Goal: Navigation & Orientation: Find specific page/section

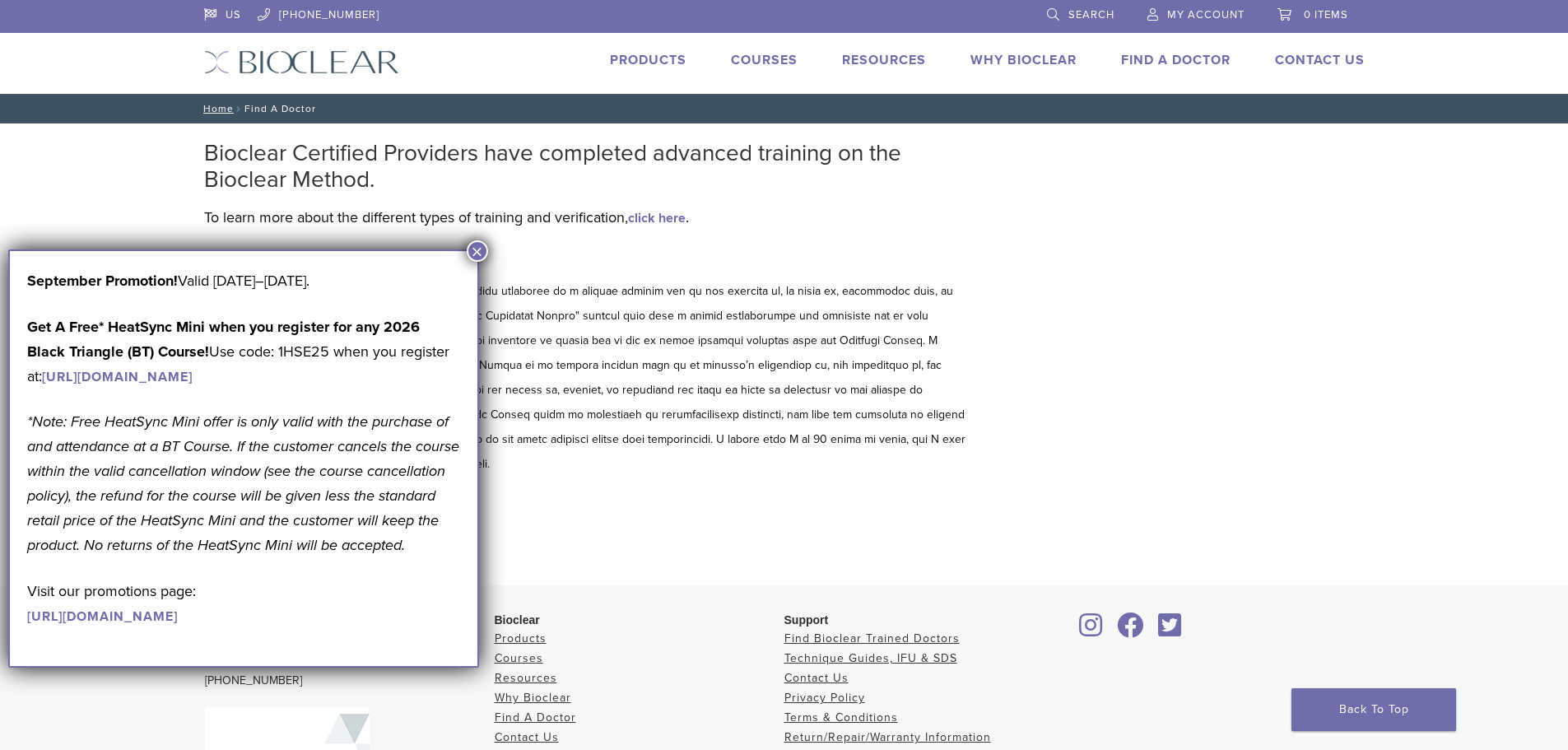
click at [482, 255] on button "×" at bounding box center [477, 250] width 21 height 21
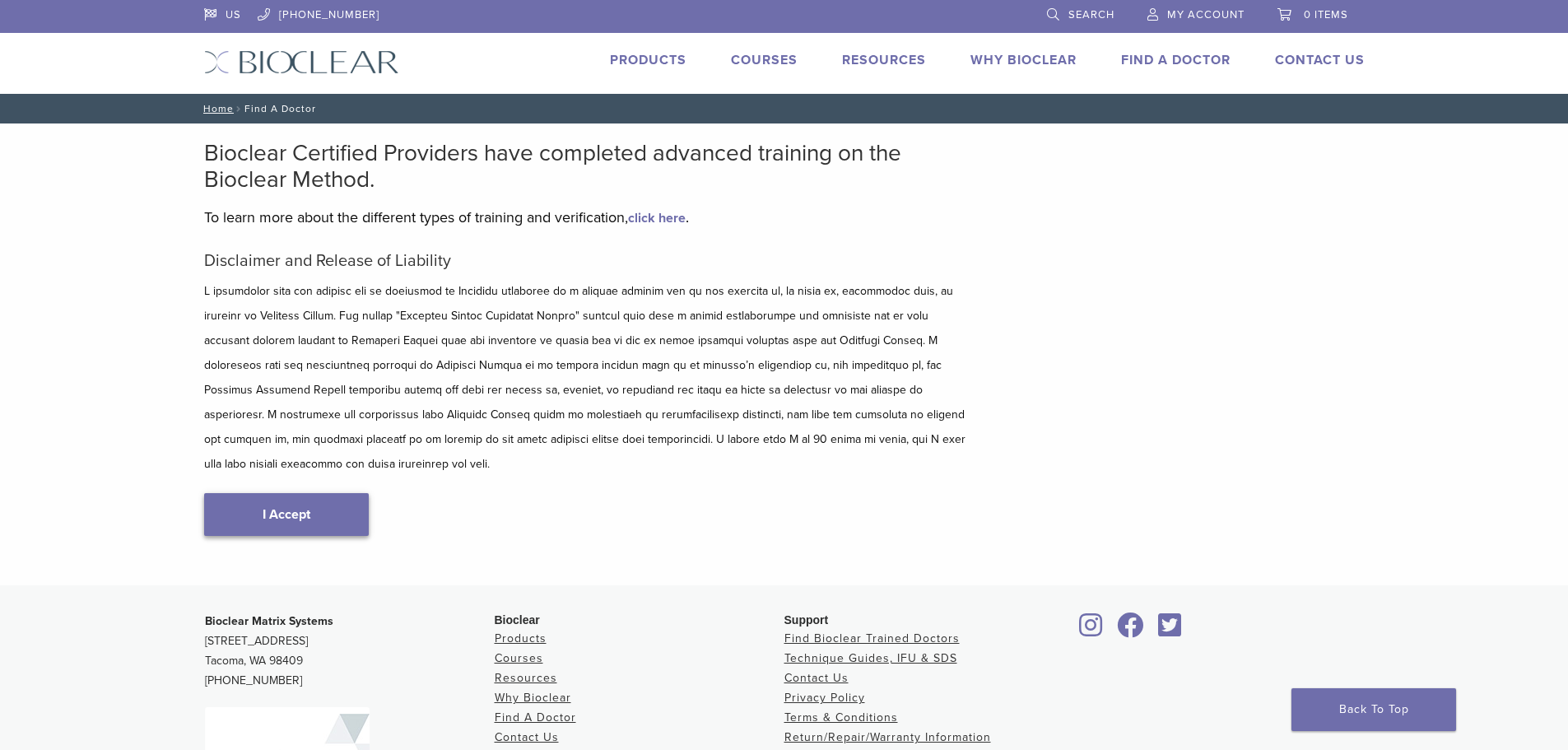
click at [330, 493] on link "I Accept" at bounding box center [286, 514] width 164 height 43
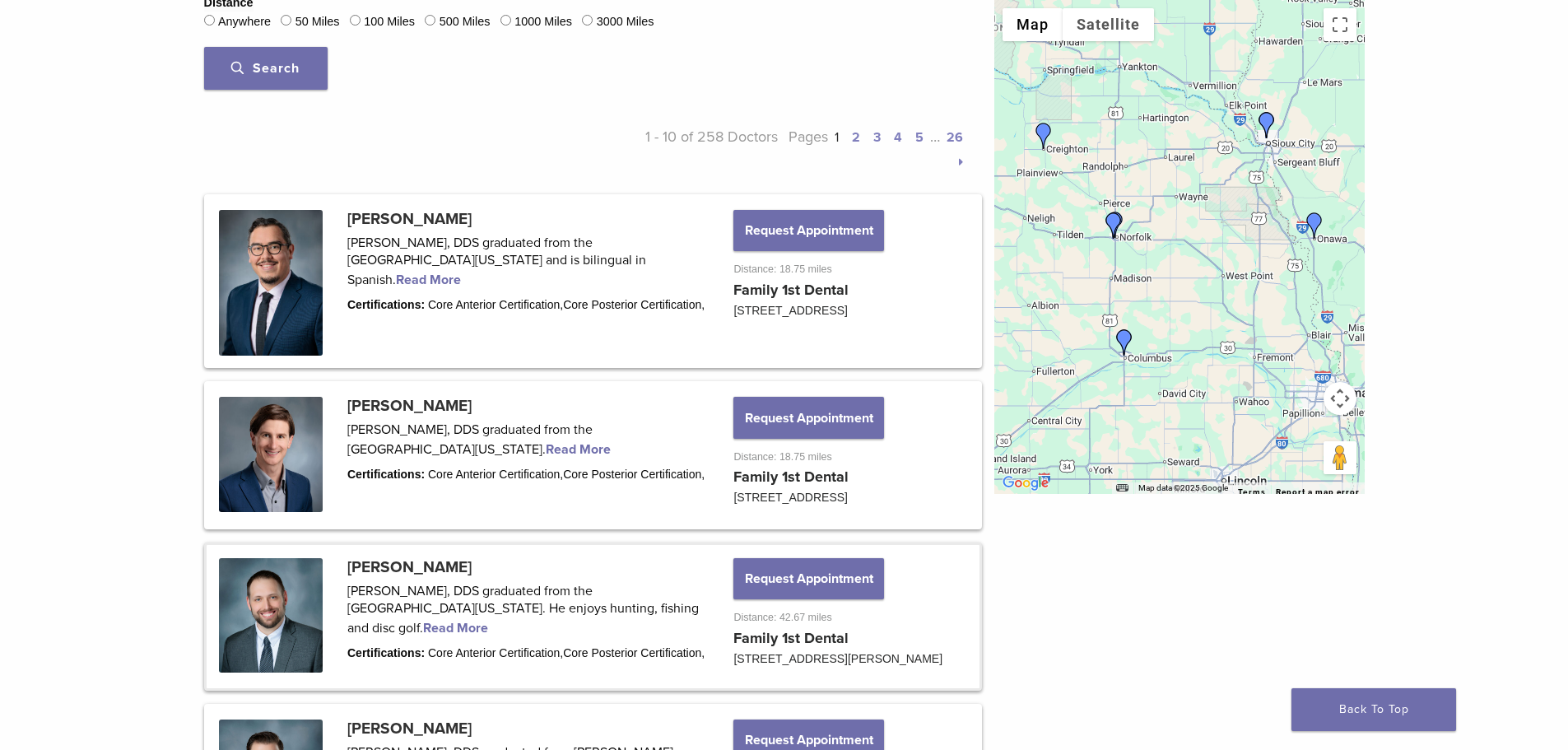
scroll to position [707, 0]
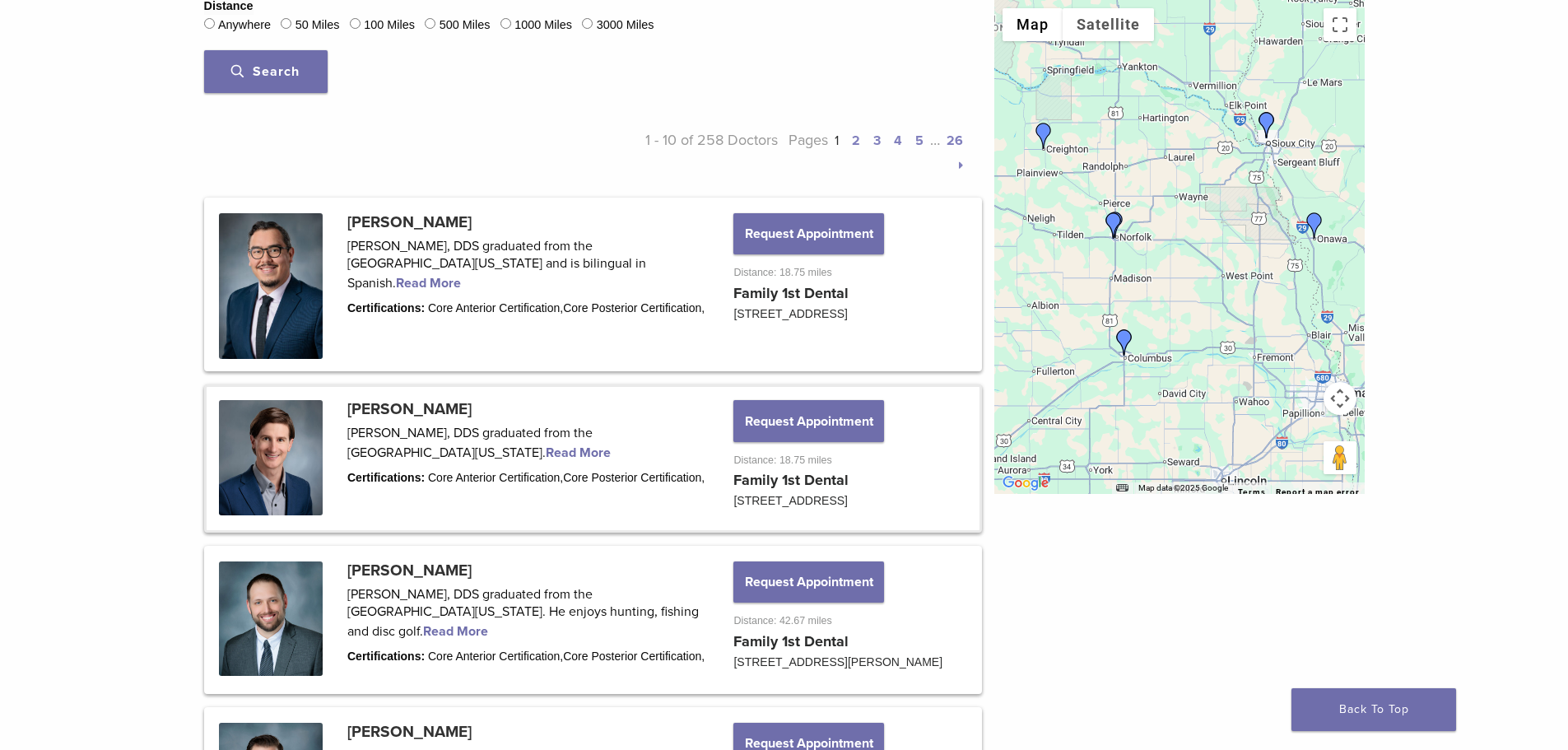
click at [311, 472] on link at bounding box center [593, 458] width 773 height 143
click at [426, 404] on link at bounding box center [593, 458] width 773 height 143
click at [556, 453] on link at bounding box center [593, 458] width 773 height 143
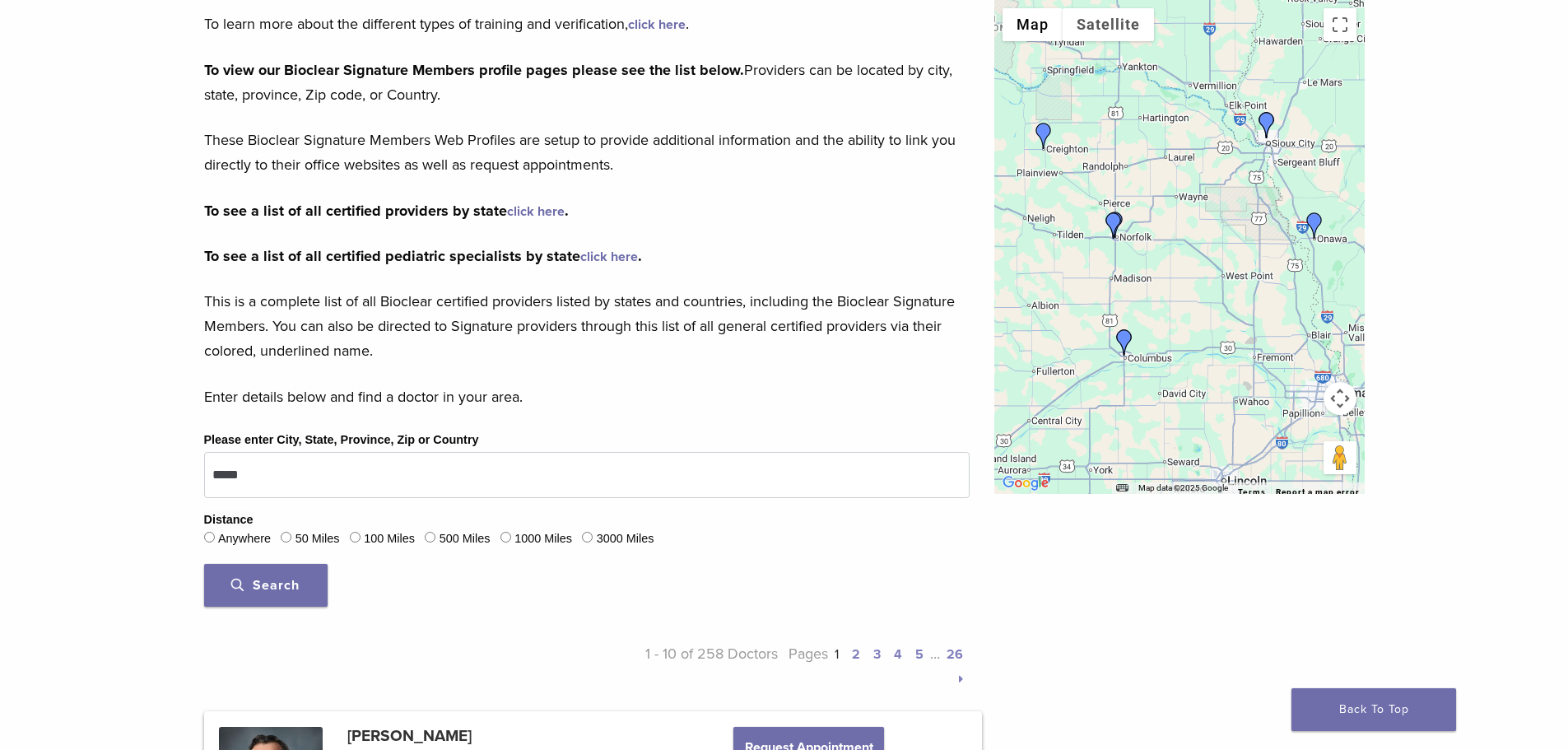
scroll to position [0, 0]
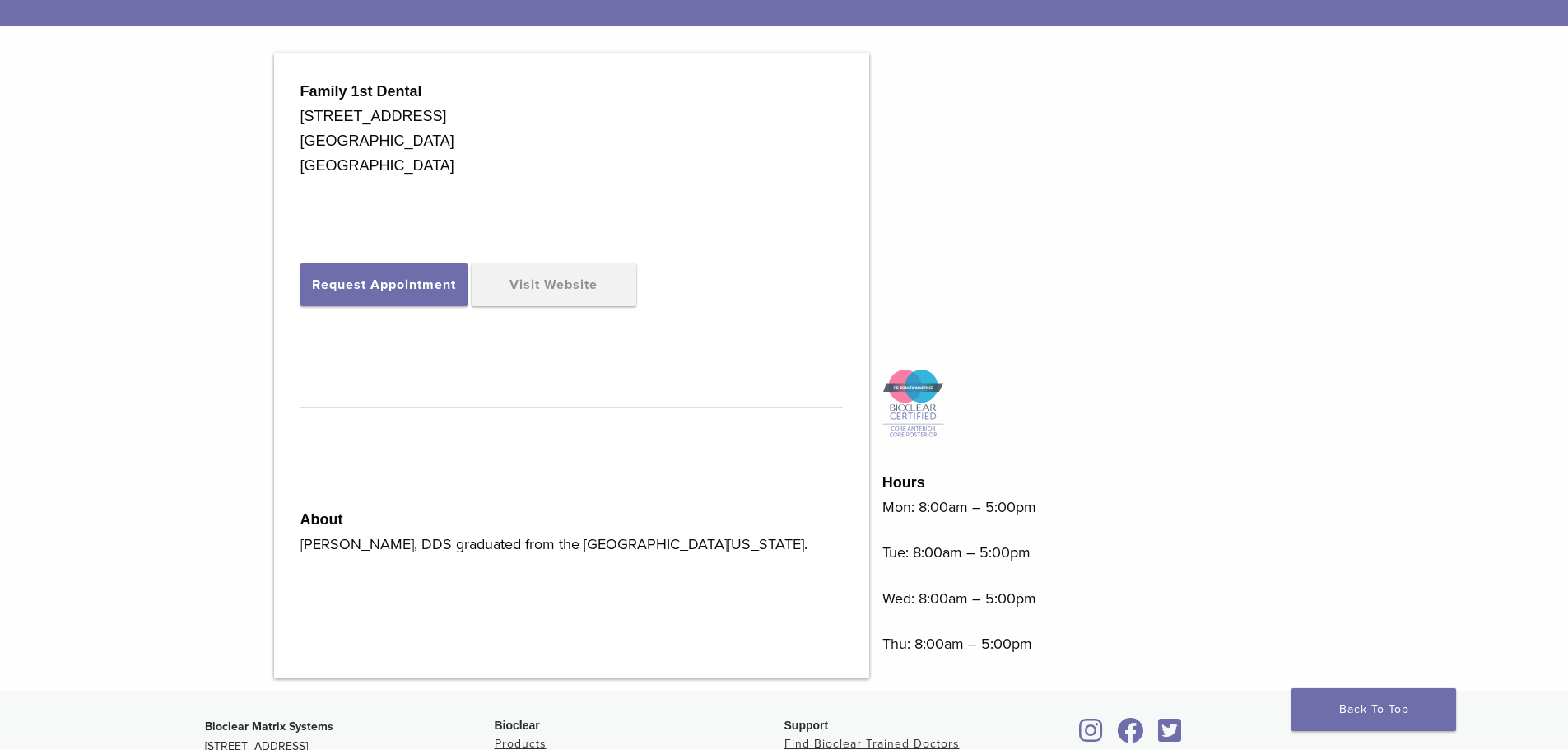
scroll to position [411, 0]
